Goal: Task Accomplishment & Management: Complete application form

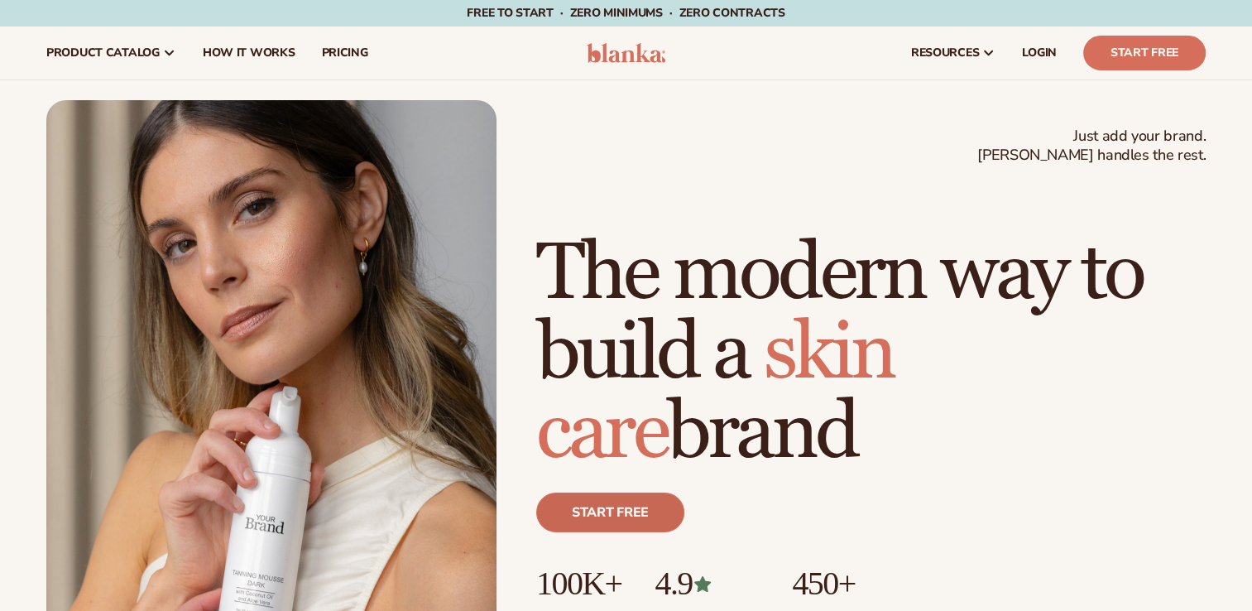
click at [586, 508] on link "Start free" at bounding box center [610, 512] width 148 height 40
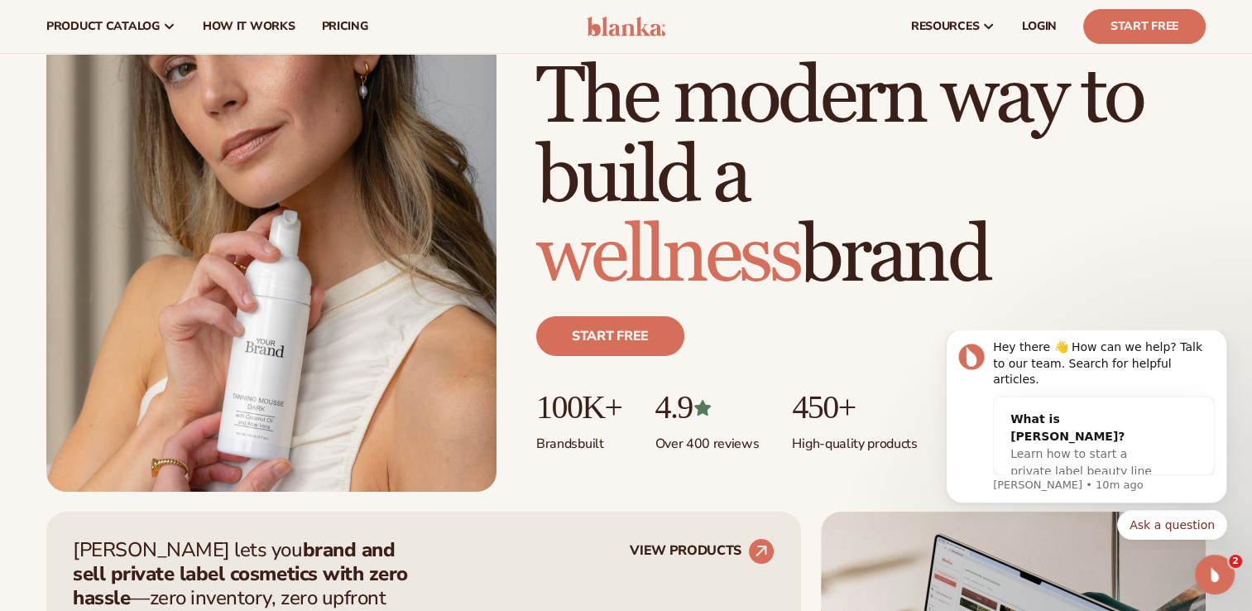
scroll to position [132, 0]
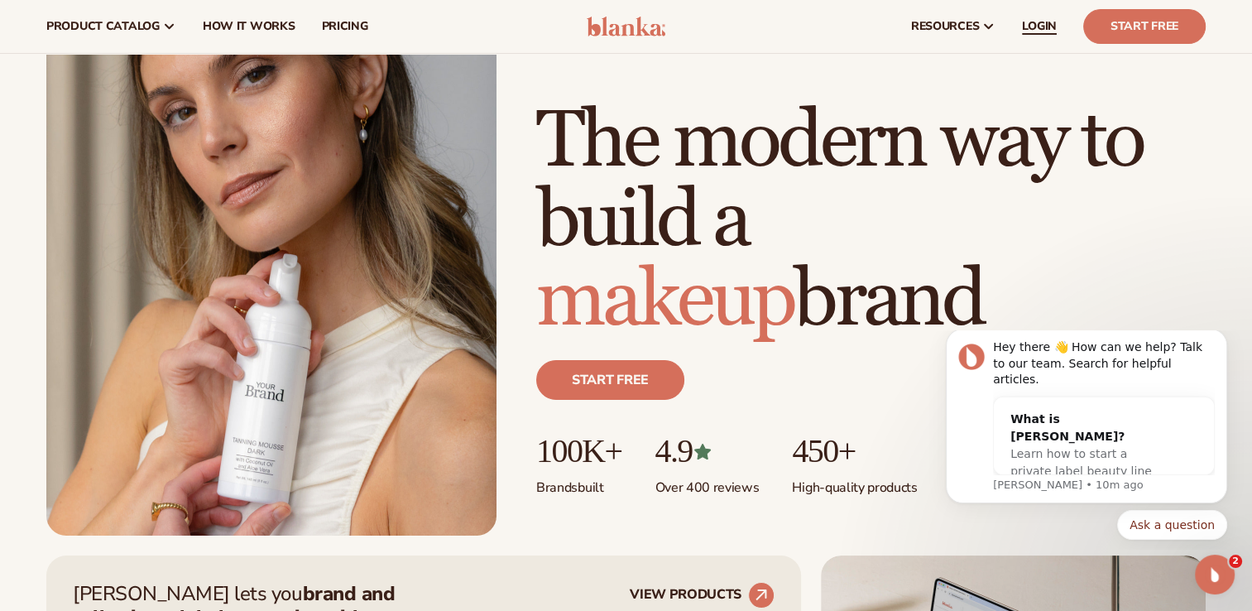
click at [1046, 23] on span "LOGIN" at bounding box center [1039, 26] width 35 height 13
